Goal: Task Accomplishment & Management: Use online tool/utility

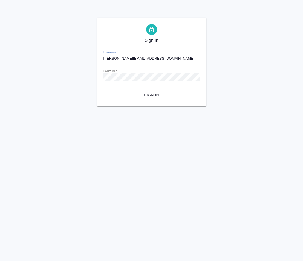
type input "[PERSON_NAME][EMAIL_ADDRESS][DOMAIN_NAME]"
click at [144, 98] on span "Sign in" at bounding box center [151, 95] width 87 height 7
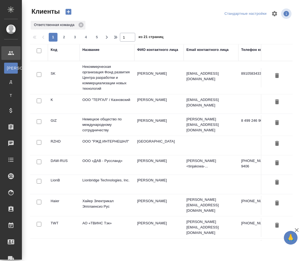
select select "RU"
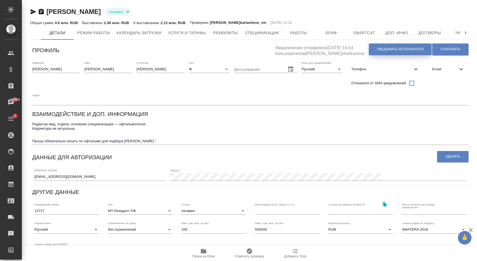
click at [302, 50] on span "Уведомить исполнителя" at bounding box center [400, 49] width 46 height 5
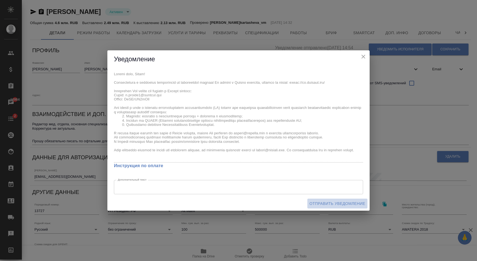
click at [302, 205] on span "Отправить уведомление" at bounding box center [338, 203] width 56 height 7
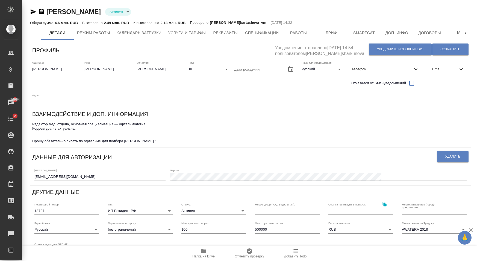
click at [302, 69] on span "Email" at bounding box center [446, 68] width 26 height 5
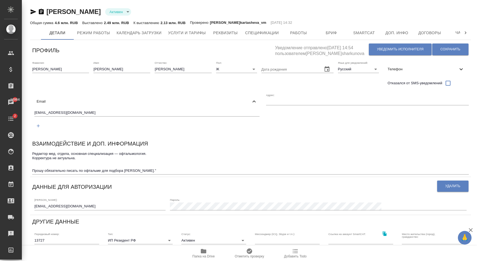
click at [302, 72] on icon at bounding box center [461, 69] width 7 height 7
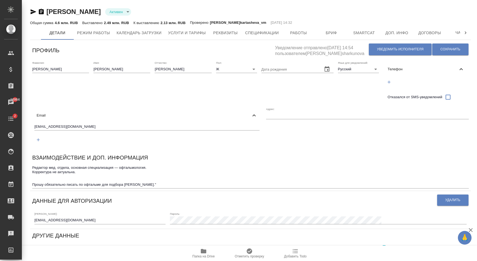
click at [302, 72] on div "Телефон" at bounding box center [427, 69] width 86 height 12
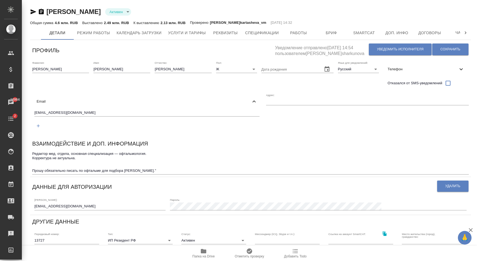
click at [246, 99] on span "Email" at bounding box center [144, 101] width 214 height 5
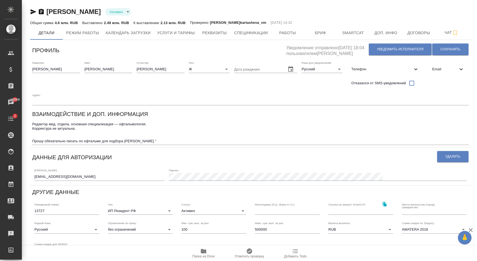
click at [256, 7] on div "Базюк Елена Вячеславовна Активен active Общая сумма 4.6 млн. RUB Выставлено 2.4…" at bounding box center [250, 196] width 447 height 392
click at [386, 48] on span "Уведомить исполнителя" at bounding box center [400, 49] width 46 height 5
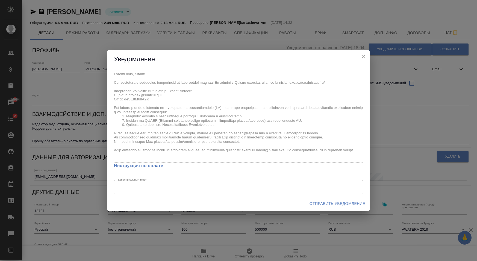
click at [338, 202] on span "Отправить уведомление" at bounding box center [338, 203] width 56 height 7
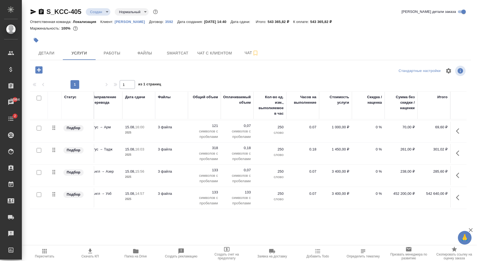
scroll to position [26, 83]
click at [458, 193] on button "button" at bounding box center [459, 197] width 13 height 13
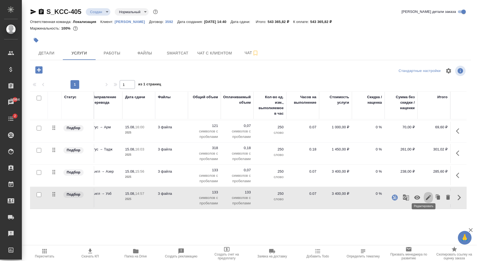
click at [425, 194] on icon "button" at bounding box center [428, 197] width 7 height 7
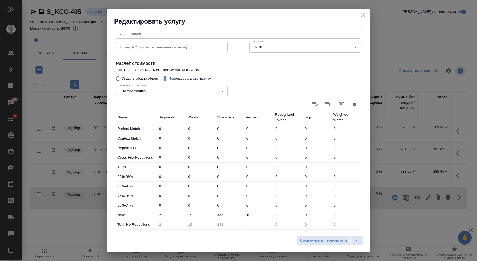
scroll to position [0, 0]
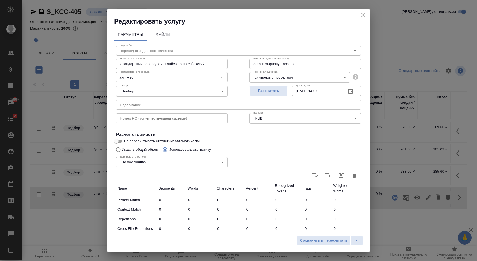
click at [280, 78] on body "🙏 .cls-1 fill:#fff; AWATERA Карапетян Давид Клиенты Спецификации Заказы 16964 Ч…" at bounding box center [238, 130] width 477 height 261
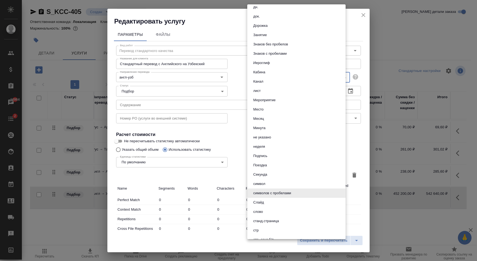
scroll to position [142, 0]
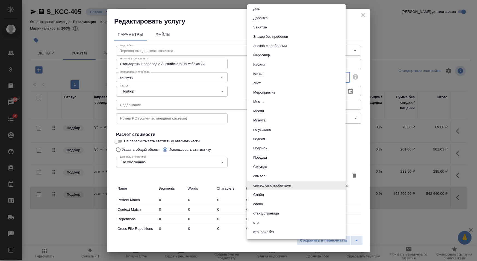
click at [234, 112] on div at bounding box center [238, 130] width 477 height 261
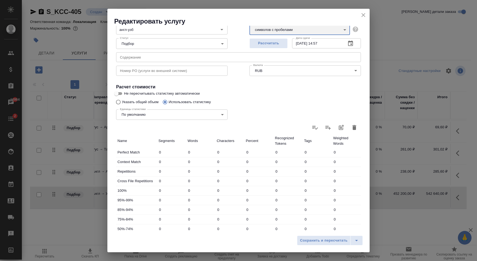
scroll to position [43, 0]
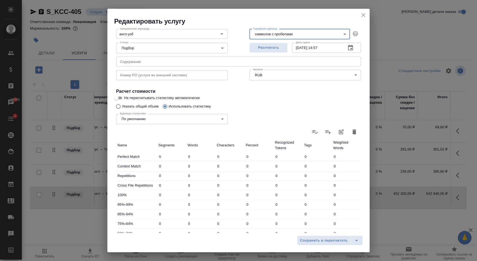
click at [122, 101] on div "Единицы статистики По умолчанию default Единицы статистики" at bounding box center [171, 119] width 133 height 36
click at [121, 101] on input "Указать общий объем" at bounding box center [117, 106] width 9 height 10
radio input "true"
radio input "false"
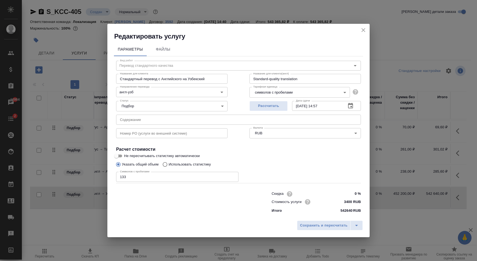
scroll to position [0, 0]
click at [365, 33] on icon "close" at bounding box center [363, 30] width 7 height 7
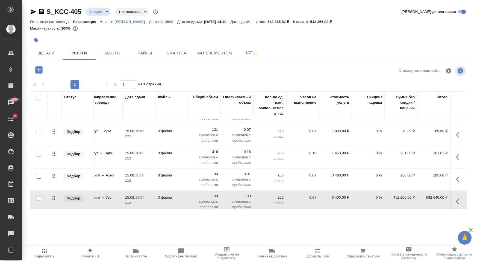
scroll to position [26, 83]
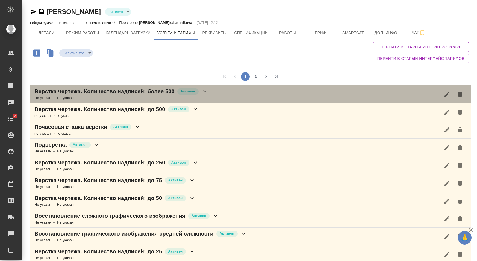
click at [204, 90] on icon at bounding box center [205, 91] width 7 height 7
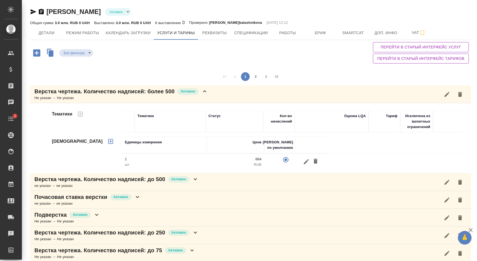
click at [194, 156] on td "1 шт" at bounding box center [164, 163] width 85 height 19
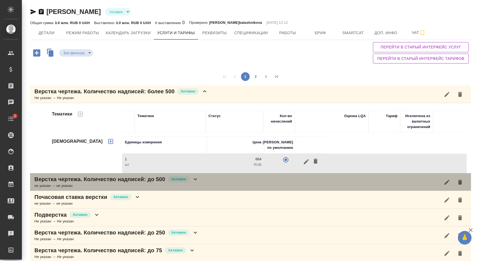
click at [197, 176] on icon at bounding box center [195, 179] width 7 height 7
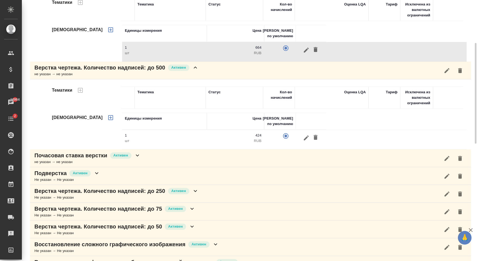
scroll to position [139, 0]
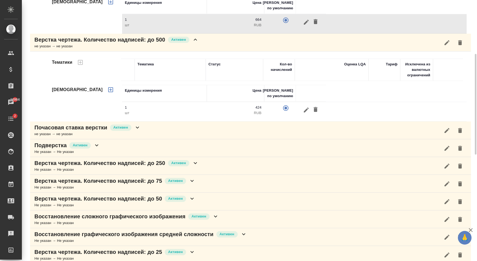
click at [196, 163] on icon at bounding box center [195, 163] width 3 height 2
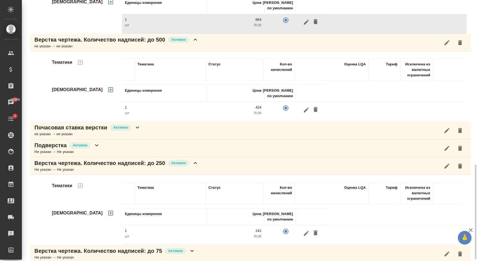
scroll to position [251, 0]
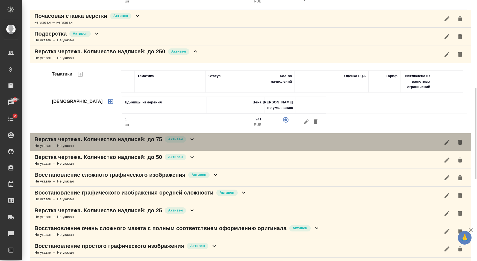
click at [193, 141] on icon at bounding box center [192, 139] width 7 height 7
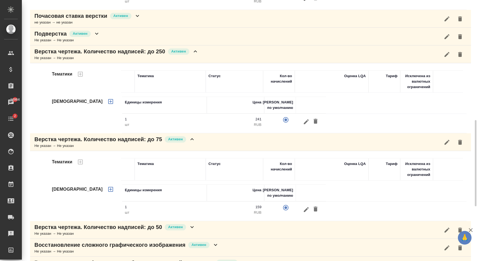
scroll to position [307, 0]
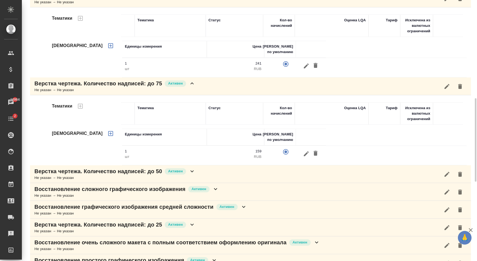
click at [193, 174] on div "Верстка чертежа. Количество надписей: до 50 Активен" at bounding box center [114, 171] width 161 height 8
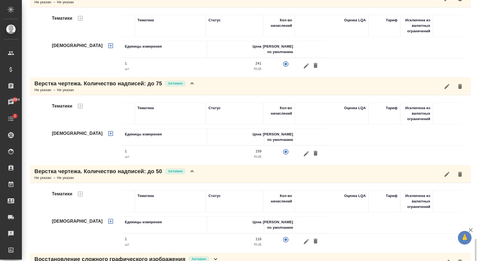
scroll to position [418, 0]
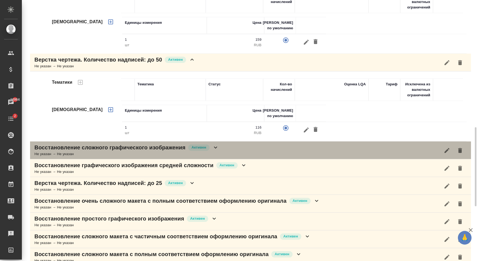
click at [216, 149] on icon at bounding box center [215, 147] width 7 height 7
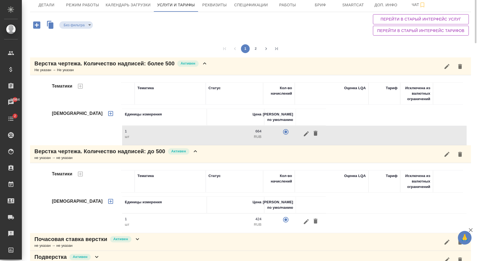
scroll to position [0, 0]
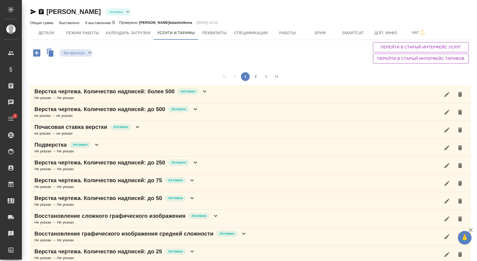
click at [207, 93] on icon at bounding box center [205, 91] width 7 height 7
